Goal: Task Accomplishment & Management: Use online tool/utility

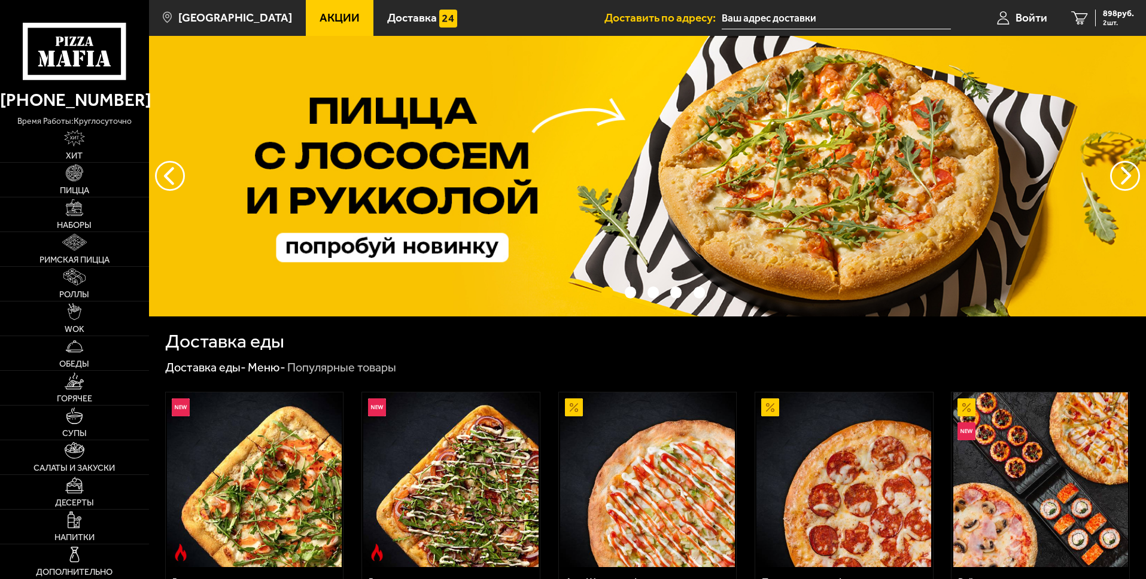
click at [768, 21] on input "text" at bounding box center [836, 18] width 229 height 22
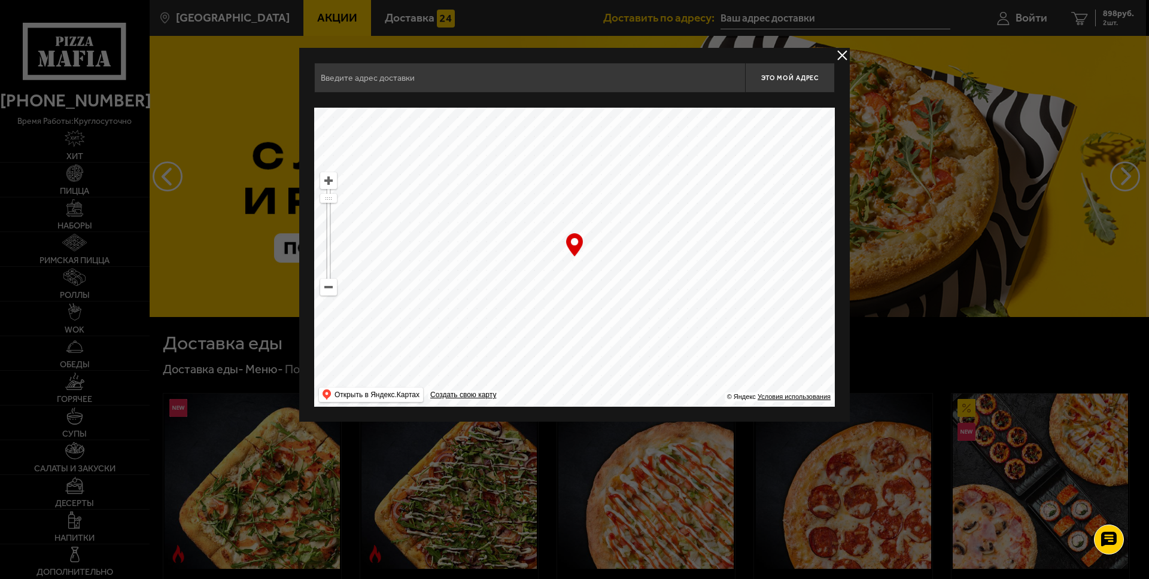
drag, startPoint x: 616, startPoint y: 231, endPoint x: 726, endPoint y: 310, distance: 135.5
click at [729, 311] on ymaps at bounding box center [574, 257] width 521 height 299
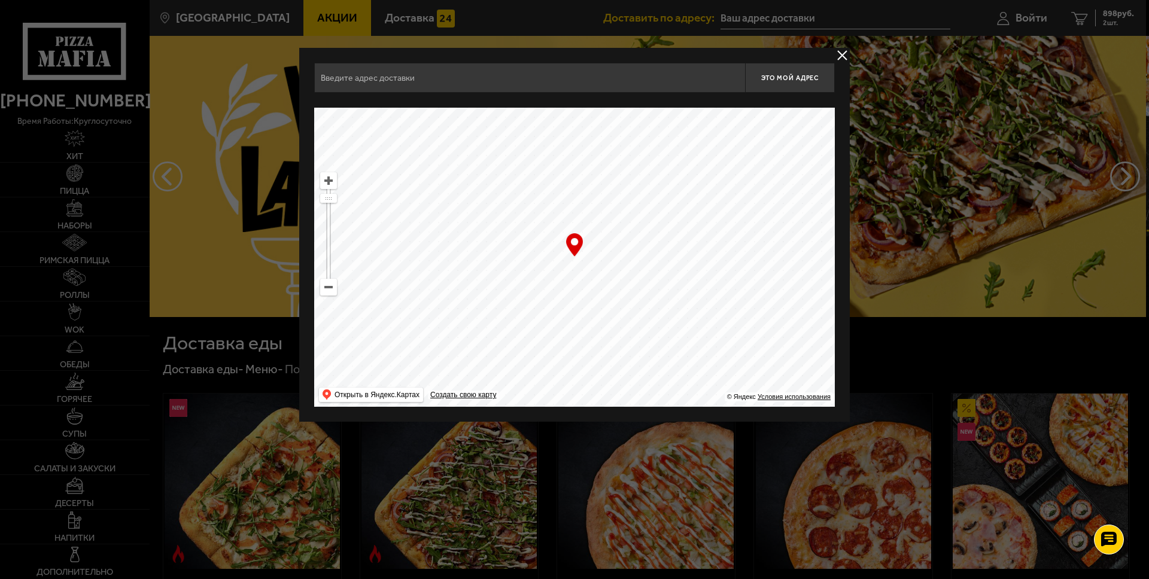
click at [338, 290] on ymaps at bounding box center [574, 257] width 521 height 299
click at [330, 289] on ymaps at bounding box center [329, 287] width 16 height 16
drag, startPoint x: 728, startPoint y: 259, endPoint x: 736, endPoint y: 337, distance: 78.2
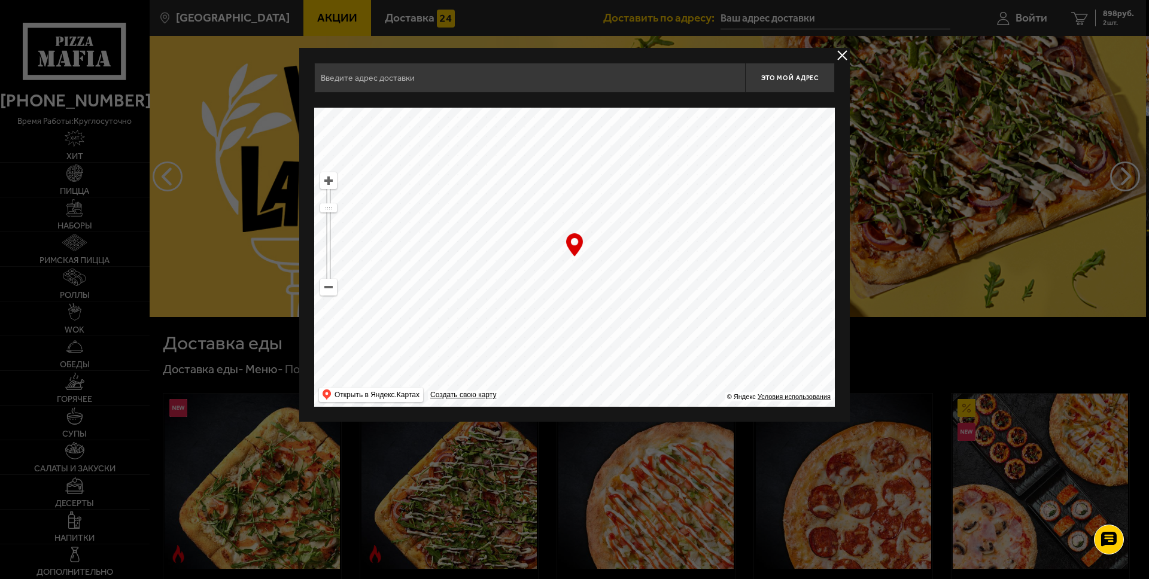
click at [736, 337] on ymaps at bounding box center [574, 257] width 521 height 299
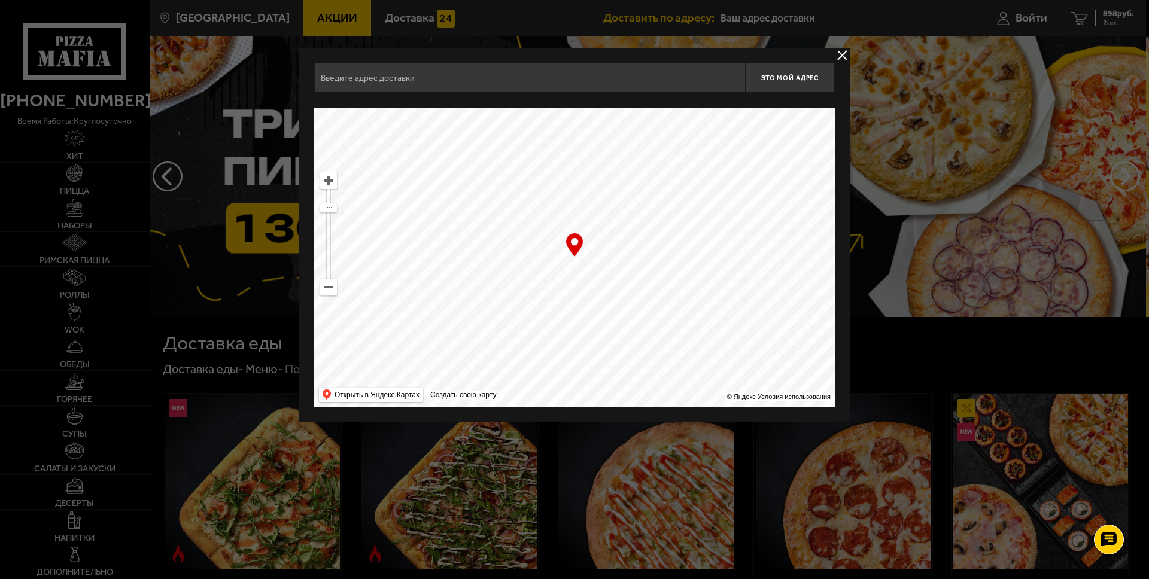
drag, startPoint x: 725, startPoint y: 293, endPoint x: 364, endPoint y: 367, distance: 369.0
click at [363, 367] on ymaps at bounding box center [574, 257] width 521 height 299
drag, startPoint x: 434, startPoint y: 248, endPoint x: 764, endPoint y: 273, distance: 330.7
click at [713, 267] on ymaps at bounding box center [574, 257] width 521 height 299
drag, startPoint x: 618, startPoint y: 278, endPoint x: 663, endPoint y: 219, distance: 74.2
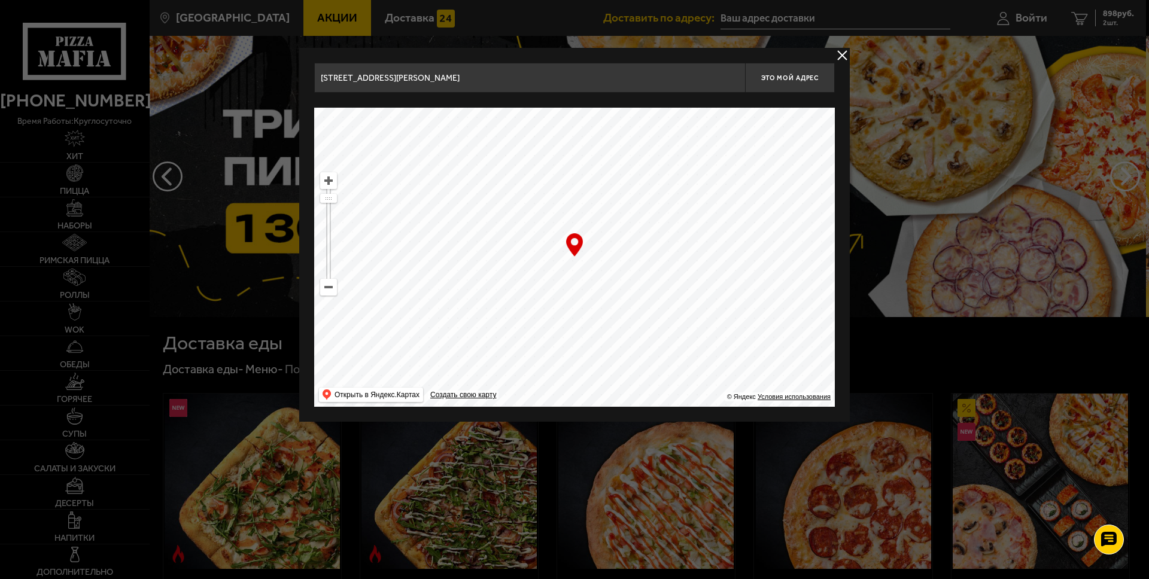
click at [663, 219] on ymaps at bounding box center [574, 257] width 521 height 299
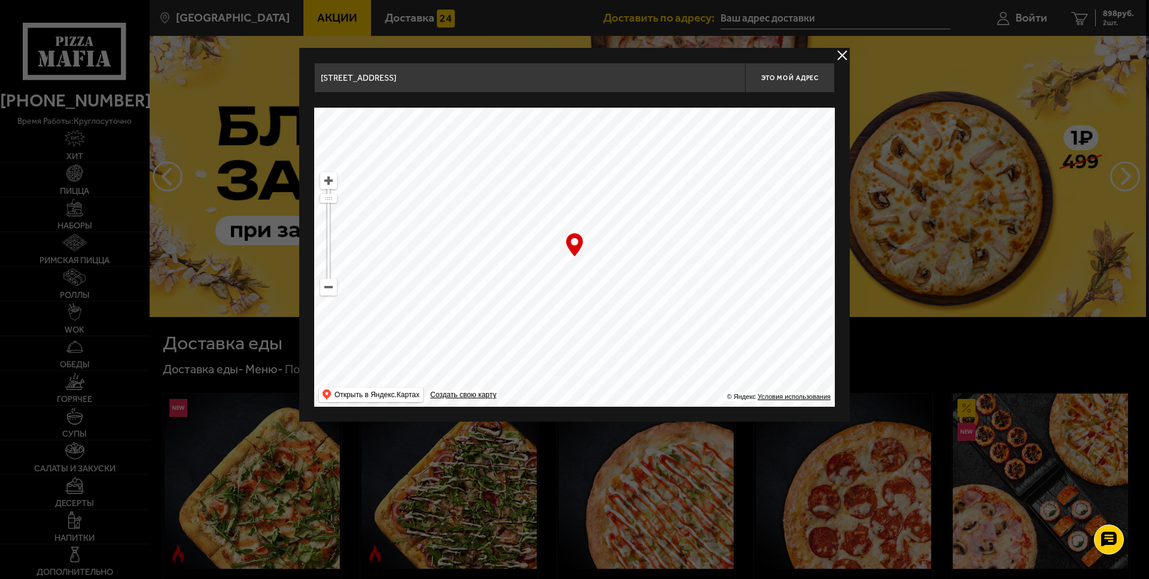
drag, startPoint x: 436, startPoint y: 300, endPoint x: 777, endPoint y: 240, distance: 346.4
click at [776, 240] on ymaps at bounding box center [574, 257] width 521 height 299
drag, startPoint x: 728, startPoint y: 262, endPoint x: 534, endPoint y: 358, distance: 217.3
click at [534, 358] on ymaps at bounding box center [574, 257] width 521 height 299
drag, startPoint x: 568, startPoint y: 227, endPoint x: 609, endPoint y: 329, distance: 110.4
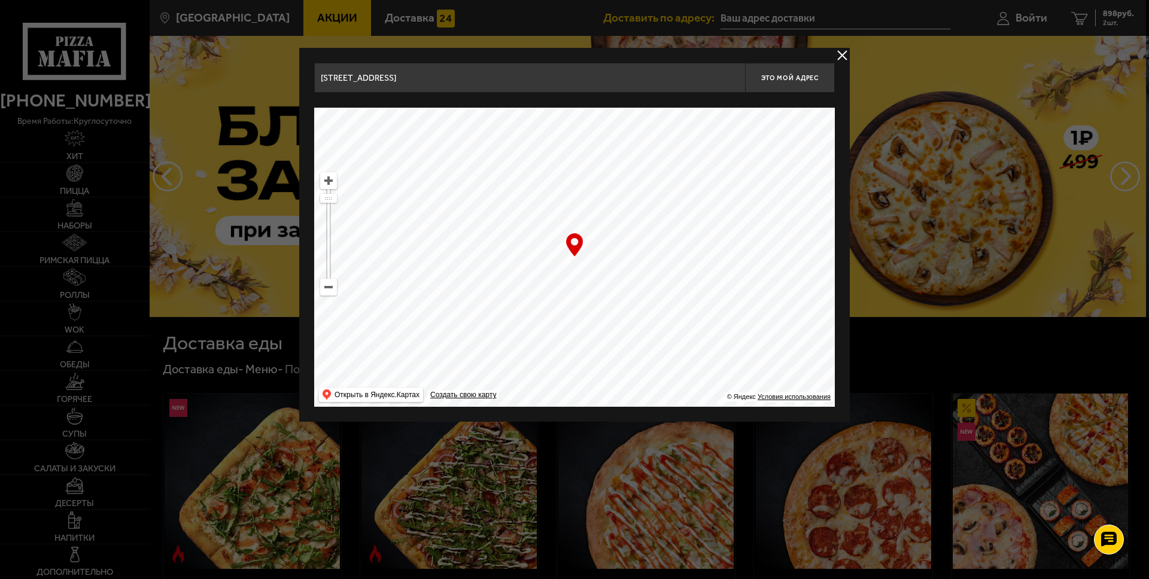
click at [608, 325] on ymaps at bounding box center [574, 257] width 521 height 299
drag, startPoint x: 595, startPoint y: 163, endPoint x: 633, endPoint y: 320, distance: 161.1
click at [631, 317] on ymaps at bounding box center [574, 257] width 521 height 299
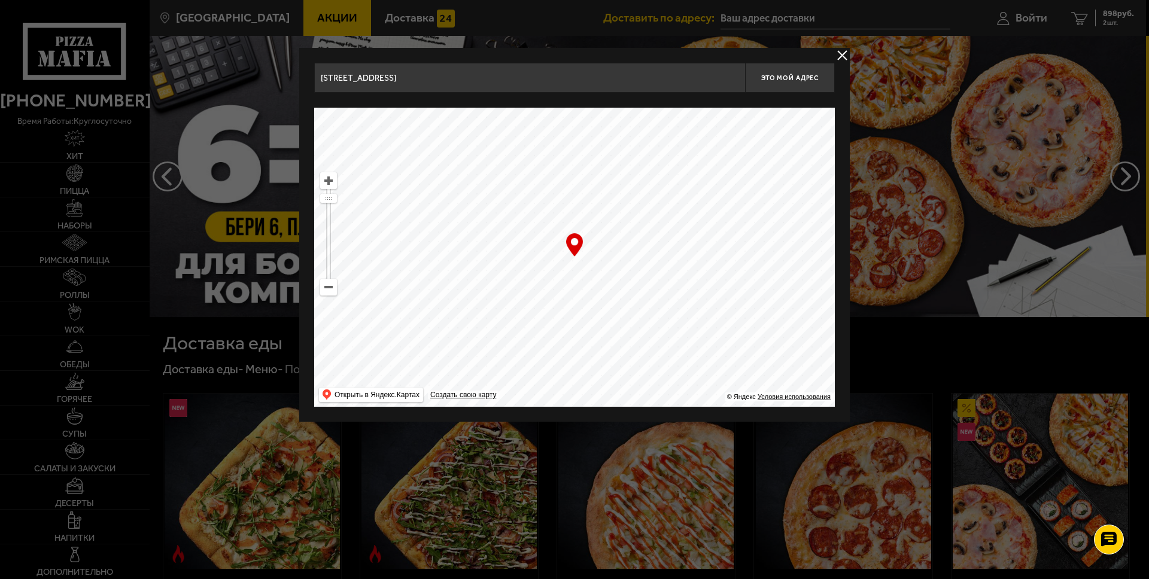
drag, startPoint x: 631, startPoint y: 265, endPoint x: 678, endPoint y: 387, distance: 130.9
click at [677, 373] on ymaps at bounding box center [574, 257] width 521 height 299
drag, startPoint x: 533, startPoint y: 243, endPoint x: 664, endPoint y: 380, distance: 189.6
click at [662, 383] on ymaps at bounding box center [574, 257] width 521 height 299
drag, startPoint x: 640, startPoint y: 312, endPoint x: 582, endPoint y: 355, distance: 71.8
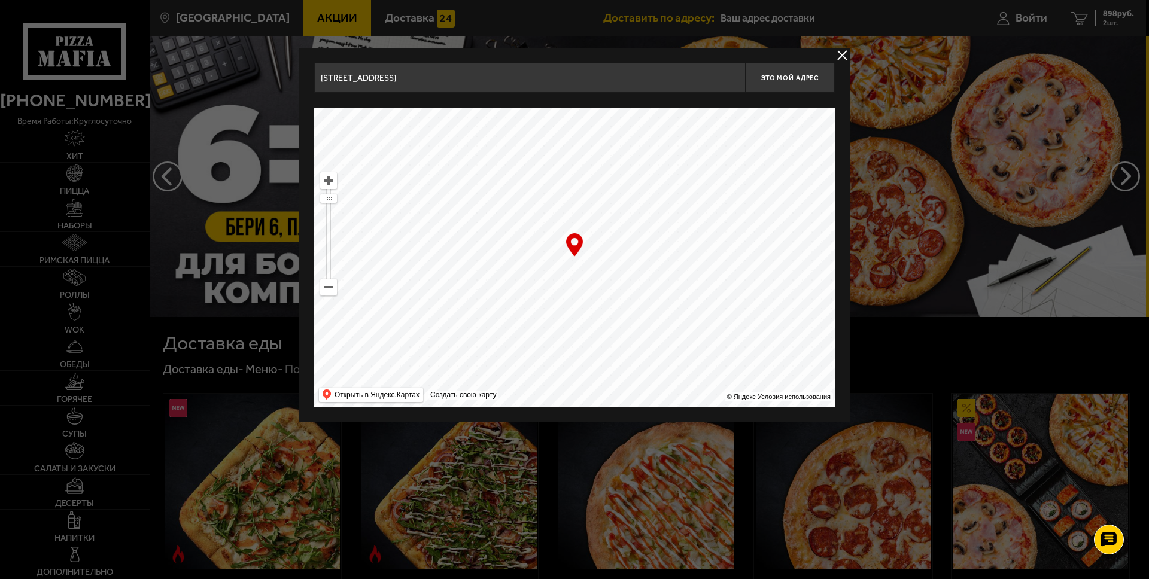
click at [582, 355] on ymaps at bounding box center [574, 257] width 521 height 299
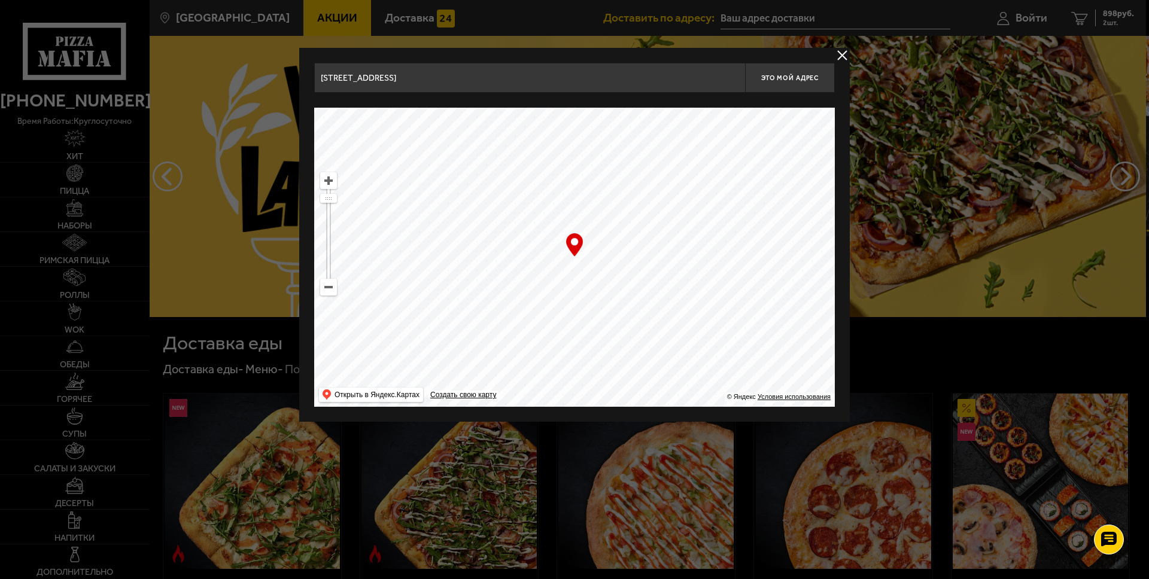
click at [576, 244] on div "… © Яндекс Условия использования Открыть в Яндекс.Картах Создать свою карту" at bounding box center [574, 257] width 521 height 299
click at [573, 76] on input "[STREET_ADDRESS]" at bounding box center [529, 78] width 431 height 30
drag, startPoint x: 573, startPoint y: 76, endPoint x: 292, endPoint y: 73, distance: 281.3
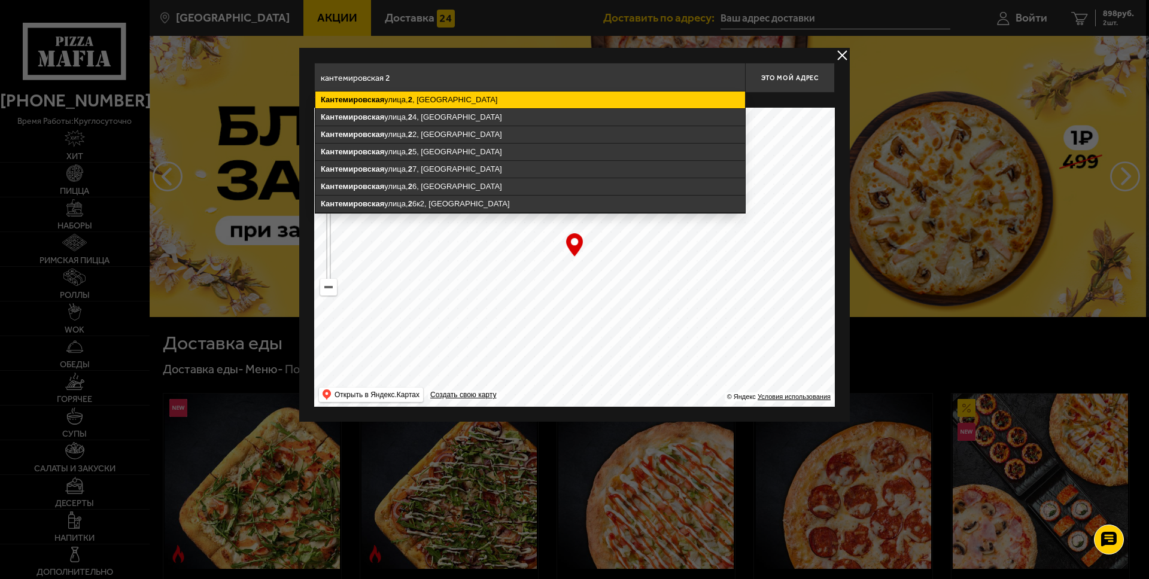
click at [469, 101] on ymaps "[STREET_ADDRESS]" at bounding box center [530, 100] width 430 height 17
type input "[STREET_ADDRESS]"
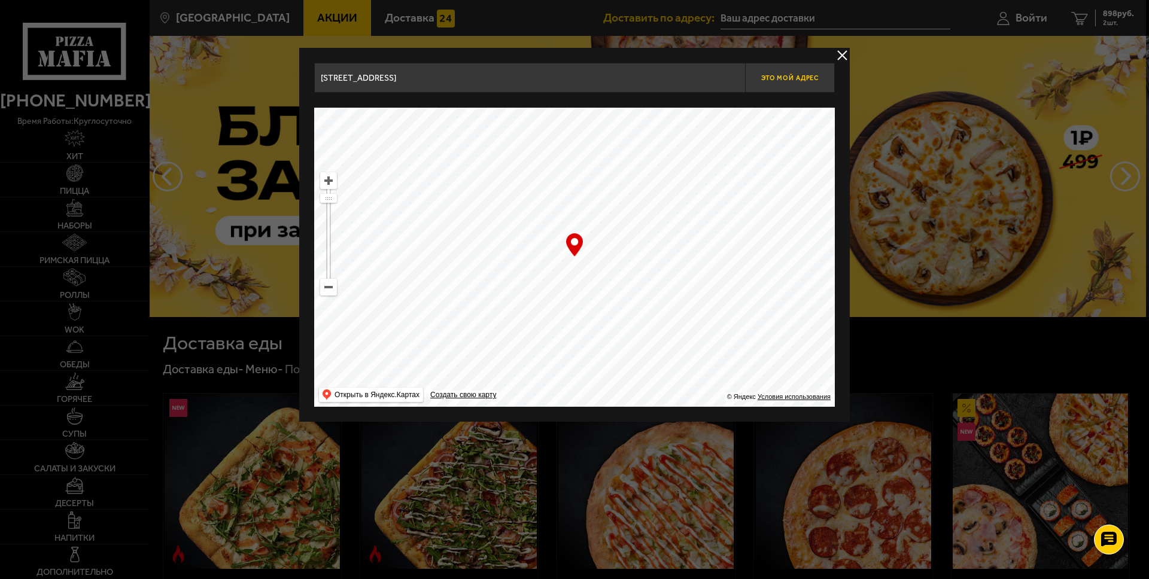
click at [774, 74] on span "Это мой адрес" at bounding box center [789, 78] width 57 height 8
